Goal: Ask a question

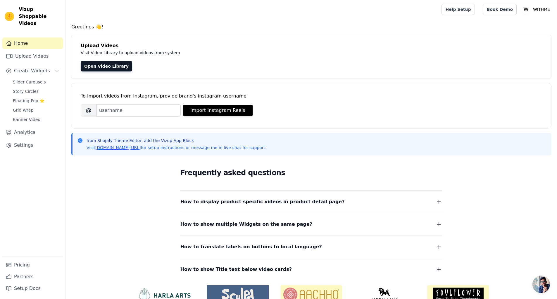
click at [342, 20] on main "Greetings 👋! Upload Videos Visit Video Library to upload videos from system Ope…" at bounding box center [312, 173] width 492 height 309
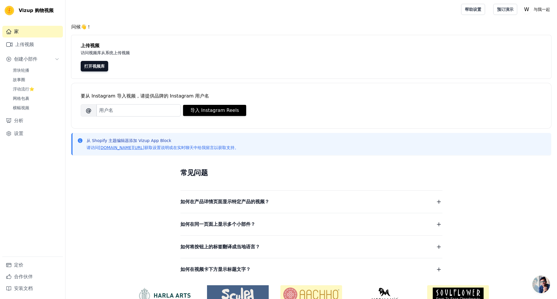
click at [226, 20] on main "问候👋！ 上传视频 访问视频库从系统上传视频 打开视频库 要从 Instagram 导入视频，请提供品牌的 Instagram 用户名 品牌的 Instagr…" at bounding box center [312, 173] width 492 height 309
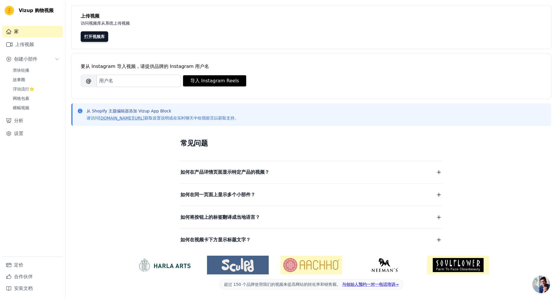
click at [244, 174] on font "如何在产品详情页面显示特定产品的视频？" at bounding box center [224, 172] width 89 height 6
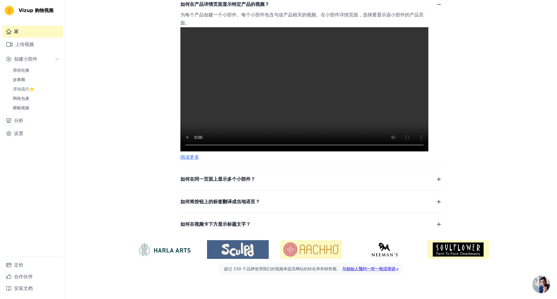
scroll to position [149, 0]
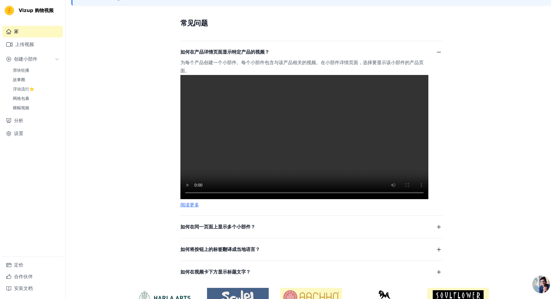
click at [127, 94] on div "常见问题 如何在产品详情页面显示特定产品的视频？ 为每个产品创建一个小部件。每个小部件包含与该产品相关的视频。在小部件详情页面，选择要显示该小部件的产品页面。…" at bounding box center [311, 146] width 374 height 273
click at [21, 265] on font "定价" at bounding box center [18, 265] width 9 height 6
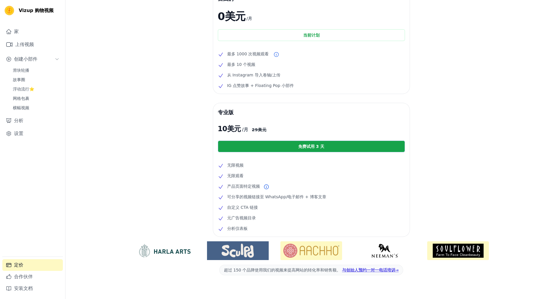
scroll to position [38, 0]
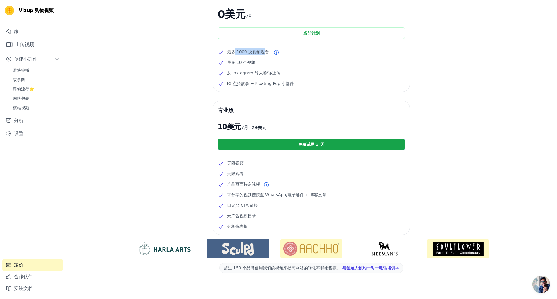
drag, startPoint x: 233, startPoint y: 51, endPoint x: 263, endPoint y: 52, distance: 29.3
click at [263, 52] on font "最多 1000 次视频观看" at bounding box center [248, 51] width 42 height 5
drag, startPoint x: 233, startPoint y: 63, endPoint x: 250, endPoint y: 63, distance: 16.7
click at [250, 63] on font "最多 10 个视频" at bounding box center [241, 62] width 28 height 5
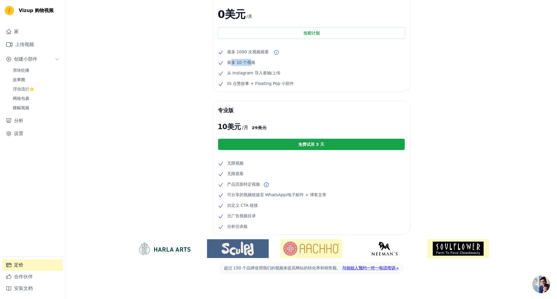
click at [250, 63] on font "最多 10 个视频" at bounding box center [241, 62] width 28 height 5
drag, startPoint x: 241, startPoint y: 72, endPoint x: 260, endPoint y: 73, distance: 19.3
click at [260, 73] on font "从 Instagram 导入卷轴/上传" at bounding box center [254, 72] width 54 height 5
drag, startPoint x: 243, startPoint y: 84, endPoint x: 265, endPoint y: 85, distance: 22.0
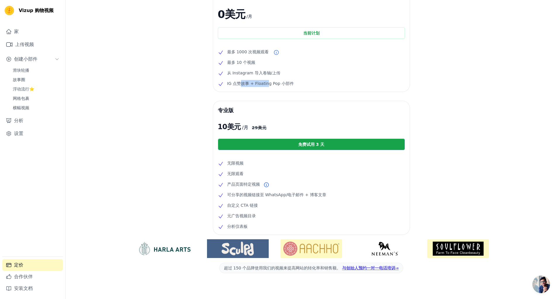
click at [265, 85] on font "IG 点赞故事 + Floating Pop 小部件" at bounding box center [260, 83] width 67 height 5
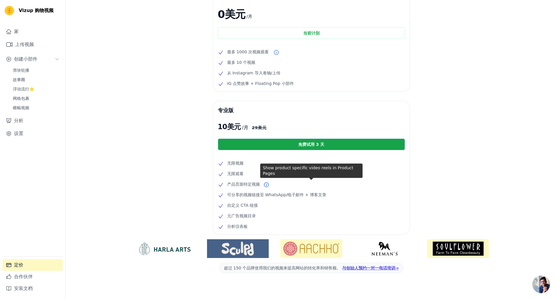
click at [235, 182] on font "产品页面特定视频" at bounding box center [243, 184] width 33 height 5
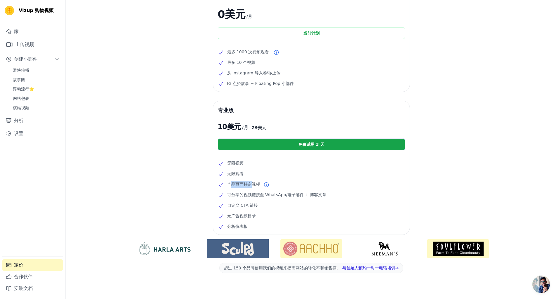
drag, startPoint x: 233, startPoint y: 184, endPoint x: 252, endPoint y: 185, distance: 18.7
click at [252, 185] on font "产品页面特定视频" at bounding box center [243, 184] width 33 height 5
drag, startPoint x: 246, startPoint y: 195, endPoint x: 310, endPoint y: 195, distance: 63.8
click at [310, 195] on font "可分享的视频链接至 WhatsApp/电子邮件 + 博客文章" at bounding box center [276, 194] width 99 height 5
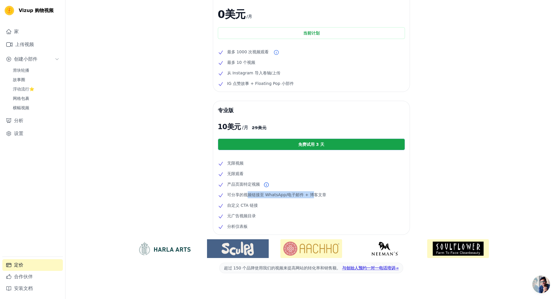
click at [310, 195] on font "可分享的视频链接至 WhatsApp/电子邮件 + 博客文章" at bounding box center [276, 194] width 99 height 5
drag, startPoint x: 233, startPoint y: 205, endPoint x: 250, endPoint y: 206, distance: 16.4
click at [250, 206] on font "自定义 CTA 链接" at bounding box center [242, 205] width 31 height 5
drag, startPoint x: 236, startPoint y: 216, endPoint x: 241, endPoint y: 227, distance: 12.7
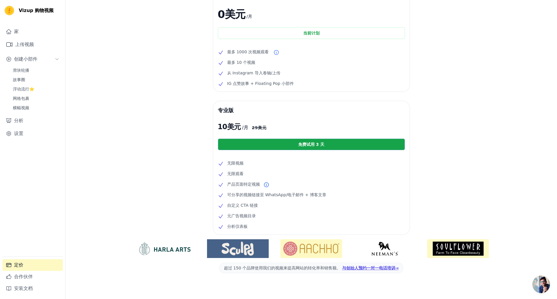
click at [241, 227] on ul "无限视频 无限观看 产品页面特定视频 可分享的视频链接至 WhatsApp/电子邮件 + 博客文章 自定义 CTA 链接 元广告视频目录 分析仪表板" at bounding box center [311, 194] width 187 height 70
click at [241, 227] on font "分析仪表板" at bounding box center [237, 226] width 20 height 5
drag, startPoint x: 244, startPoint y: 195, endPoint x: 281, endPoint y: 194, distance: 37.2
click at [281, 194] on font "可分享的视频链接至 WhatsApp/电子邮件 + 博客文章" at bounding box center [276, 194] width 99 height 5
click at [281, 195] on font "可分享的视频链接至 WhatsApp/电子邮件 + 博客文章" at bounding box center [276, 194] width 99 height 5
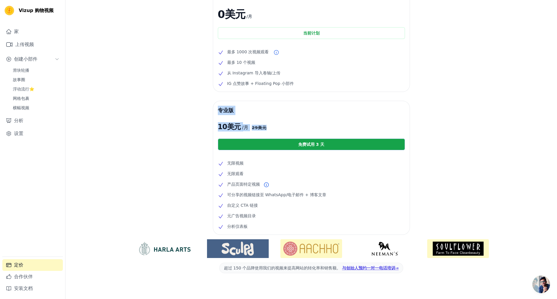
drag, startPoint x: 267, startPoint y: 127, endPoint x: 217, endPoint y: 108, distance: 53.3
click at [217, 108] on div "专业版 10 美元 /月 29 美元 免费试用 3 天 无限视频 无限观看 产品页面特定视频 可分享的视频链接至 WhatsApp/电子邮件 + 博客文章 自…" at bounding box center [311, 167] width 197 height 133
click at [201, 113] on div "自由的 0美元 /月 当前计划 最多 1000 次视频观看 最多 10 个视频 从 Instagram 导入卷轴/上传 IG 点赞故事 + Floating …" at bounding box center [312, 146] width 492 height 318
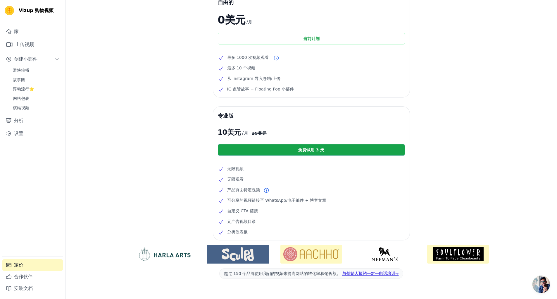
scroll to position [0, 0]
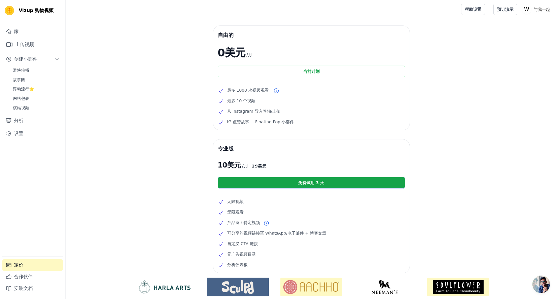
click at [196, 132] on div "自由的 0美元 /月 当前计划 最多 1000 次视频观看 最多 10 个视频 从 Instagram 导入卷轴/上传 IG 点赞故事 + Floating …" at bounding box center [312, 185] width 492 height 318
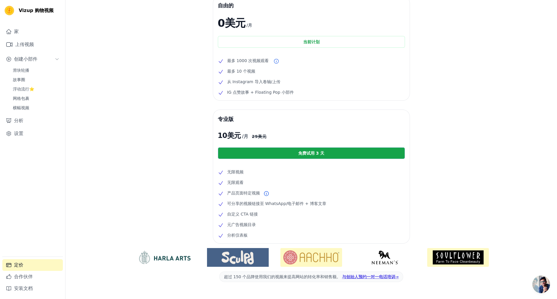
scroll to position [45, 0]
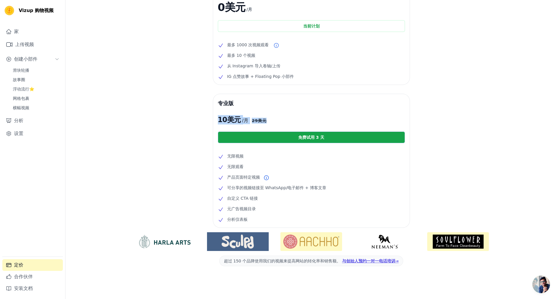
drag, startPoint x: 219, startPoint y: 119, endPoint x: 269, endPoint y: 121, distance: 50.6
click at [266, 120] on div "专业版 10 美元 /月 29 美元 免费试用 3 天 无限视频 无限观看 产品页面特定视频 可分享的视频链接至 WhatsApp/电子邮件 + 博客文章 自…" at bounding box center [311, 160] width 197 height 133
click at [269, 121] on p "10 美元 /月 29 美元" at bounding box center [311, 119] width 187 height 9
click at [542, 282] on span "Open chat" at bounding box center [542, 284] width 18 height 18
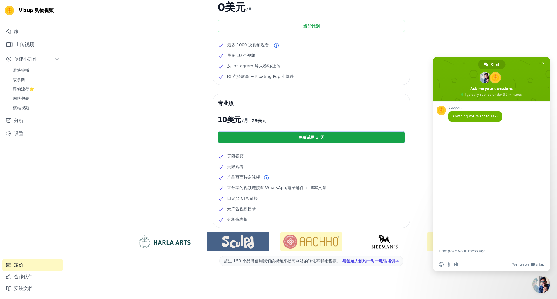
click at [481, 250] on textarea "Compose your message..." at bounding box center [486, 250] width 94 height 15
click at [466, 251] on textarea "Compose your message..." at bounding box center [486, 250] width 94 height 15
paste textarea "Does the PRO version cost $10 per month?"
type textarea "Does the PRO version cost $10 per month?"
click at [474, 252] on textarea "Compose your message..." at bounding box center [486, 250] width 94 height 15
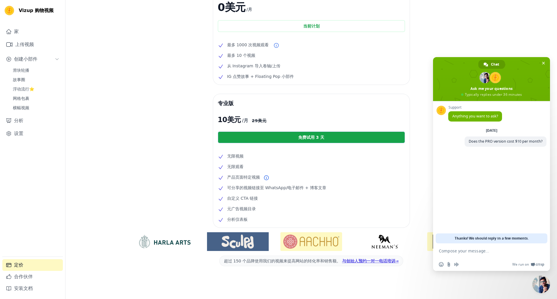
paste textarea "Or is it only $10 for the first month?"
type textarea "Or is it only $10 for the first month?"
click at [170, 124] on div "自由的 0美元 /月 当前计划 最多 1000 次视频观看 最多 10 个视频 从 Instagram 导入卷轴/上传 IG 点赞故事 + Floating …" at bounding box center [312, 139] width 492 height 318
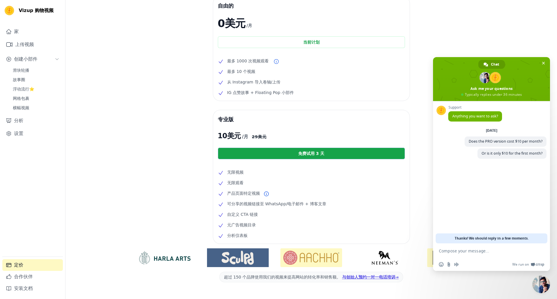
scroll to position [0, 0]
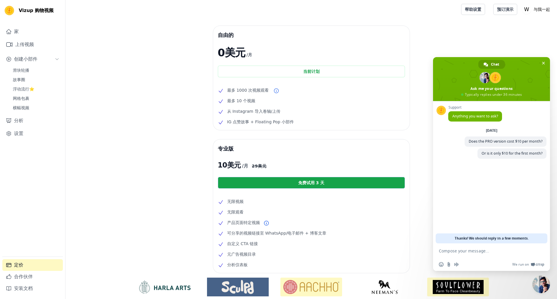
click at [198, 134] on div "自由的 0美元 /月 当前计划 最多 1000 次视频观看 最多 10 个视频 从 Instagram 导入卷轴/上传 IG 点赞故事 + Floating …" at bounding box center [312, 185] width 492 height 318
click at [199, 133] on div "自由的 0美元 /月 当前计划 最多 1000 次视频观看 最多 10 个视频 从 Instagram 导入卷轴/上传 IG 点赞故事 + Floating …" at bounding box center [312, 185] width 492 height 318
click at [201, 132] on div "自由的 0美元 /月 当前计划 最多 1000 次视频观看 最多 10 个视频 从 Instagram 导入卷轴/上传 IG 点赞故事 + Floating …" at bounding box center [312, 185] width 492 height 318
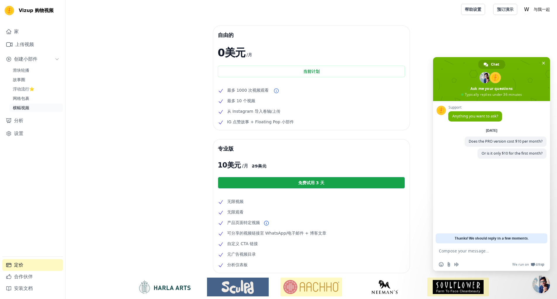
click at [25, 109] on font "横幅视频" at bounding box center [21, 107] width 16 height 5
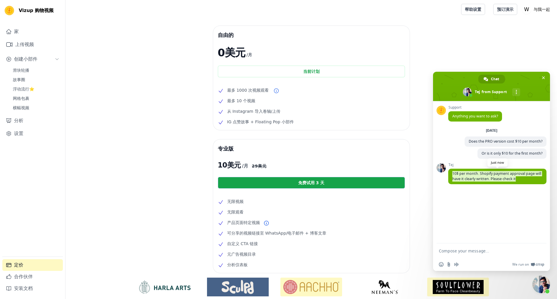
drag, startPoint x: 528, startPoint y: 182, endPoint x: 450, endPoint y: 175, distance: 78.1
click at [449, 175] on span "10$ per month. Shopify payment approval page will have it clearly written. Plea…" at bounding box center [497, 176] width 98 height 16
click at [522, 181] on span "10$ per month. Shopify payment approval page will have it clearly written. Plea…" at bounding box center [497, 176] width 98 height 16
click at [177, 129] on div "自由的 0美元 /月 当前计划 最多 1000 次视频观看 最多 10 个视频 从 Instagram 导入卷轴/上传 IG 点赞故事 + Floating …" at bounding box center [312, 185] width 492 height 318
